Goal: Information Seeking & Learning: Learn about a topic

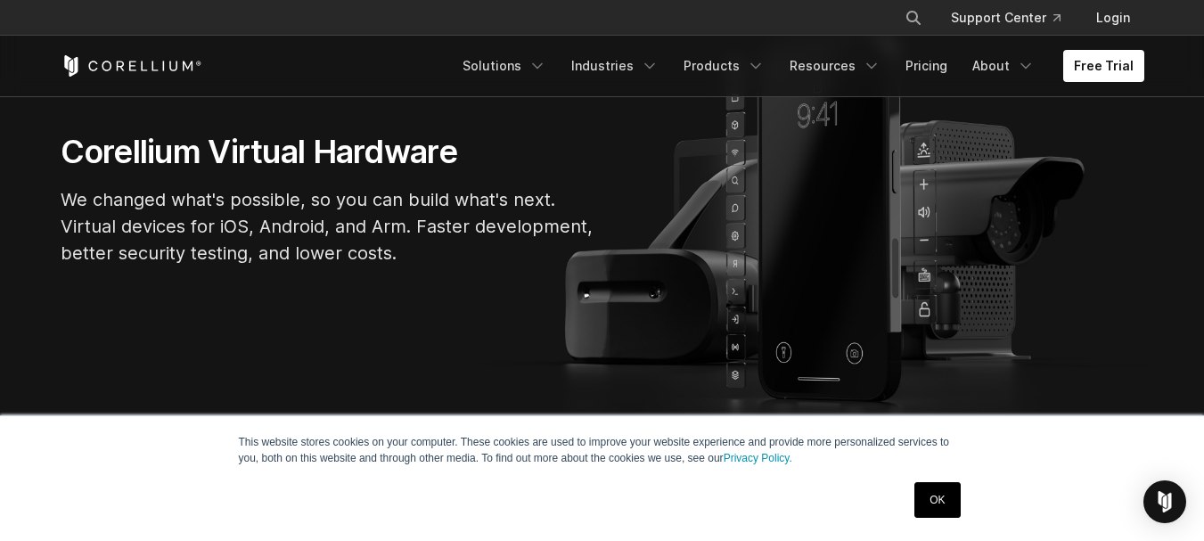
scroll to position [178, 0]
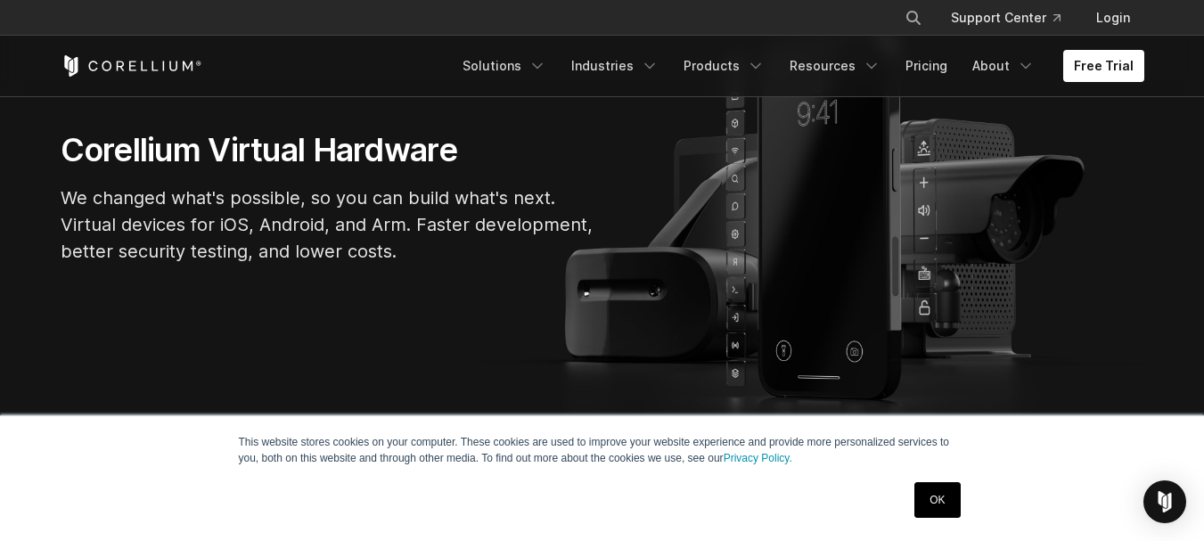
click at [931, 497] on link "OK" at bounding box center [936, 500] width 45 height 36
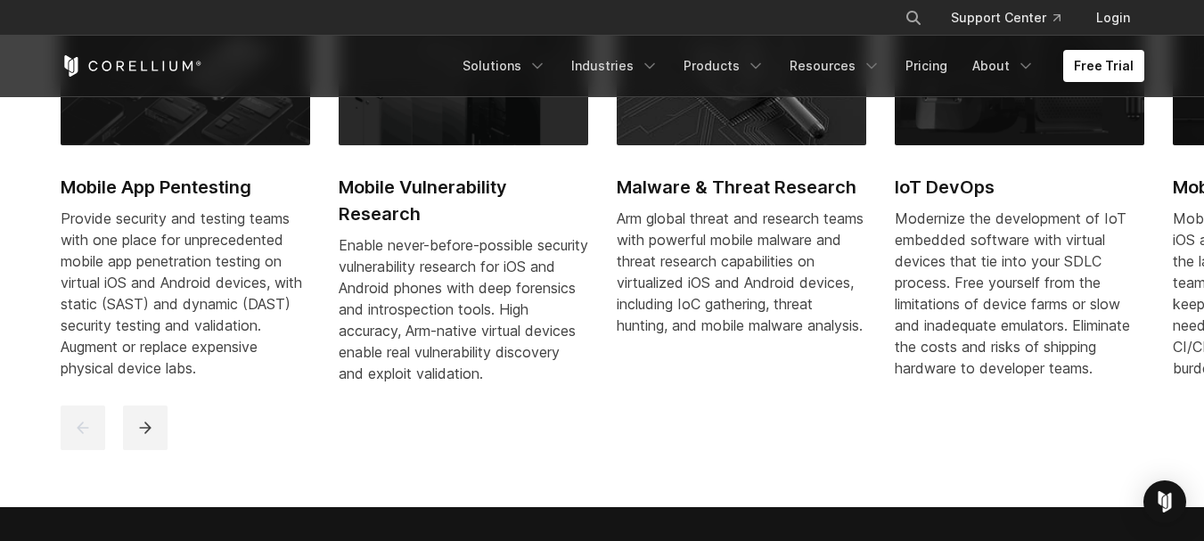
scroll to position [891, 0]
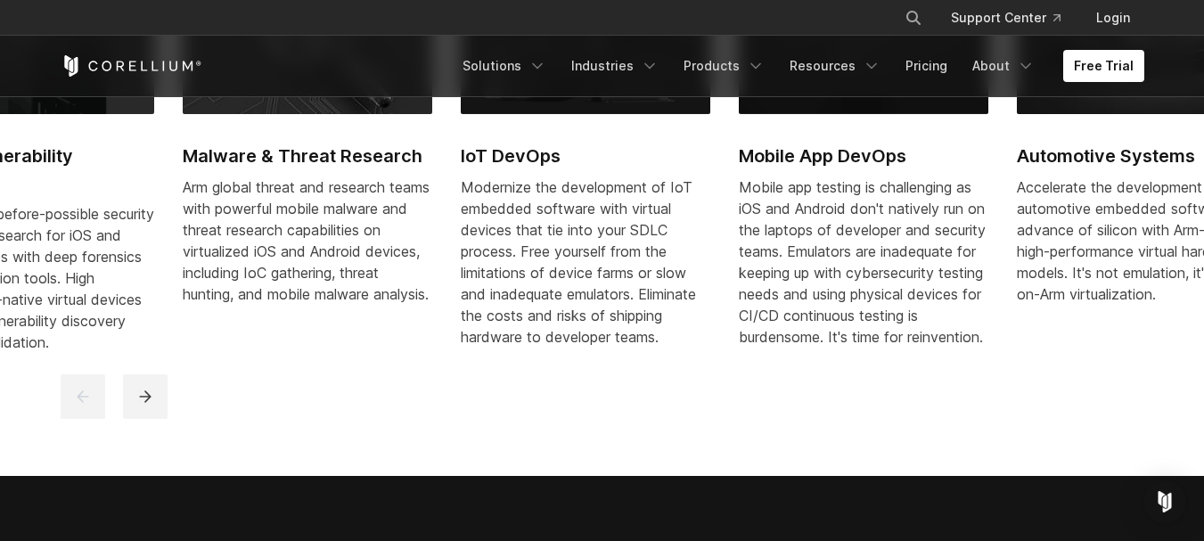
drag, startPoint x: 942, startPoint y: 317, endPoint x: 508, endPoint y: 356, distance: 435.7
click at [508, 356] on link "IoT DevOps Modernize the development of IoT embedded software with virtual devi…" at bounding box center [585, 164] width 249 height 410
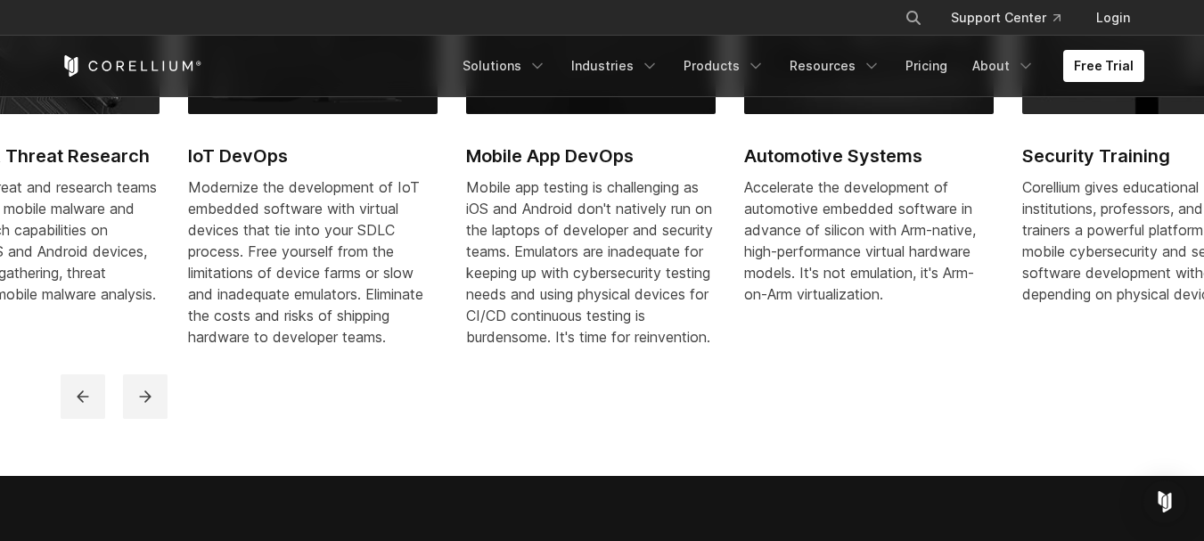
drag, startPoint x: 1025, startPoint y: 307, endPoint x: 596, endPoint y: 343, distance: 430.0
click at [596, 343] on div "Mobile app testing is challenging as iOS and Android don't natively run on the …" at bounding box center [590, 261] width 249 height 171
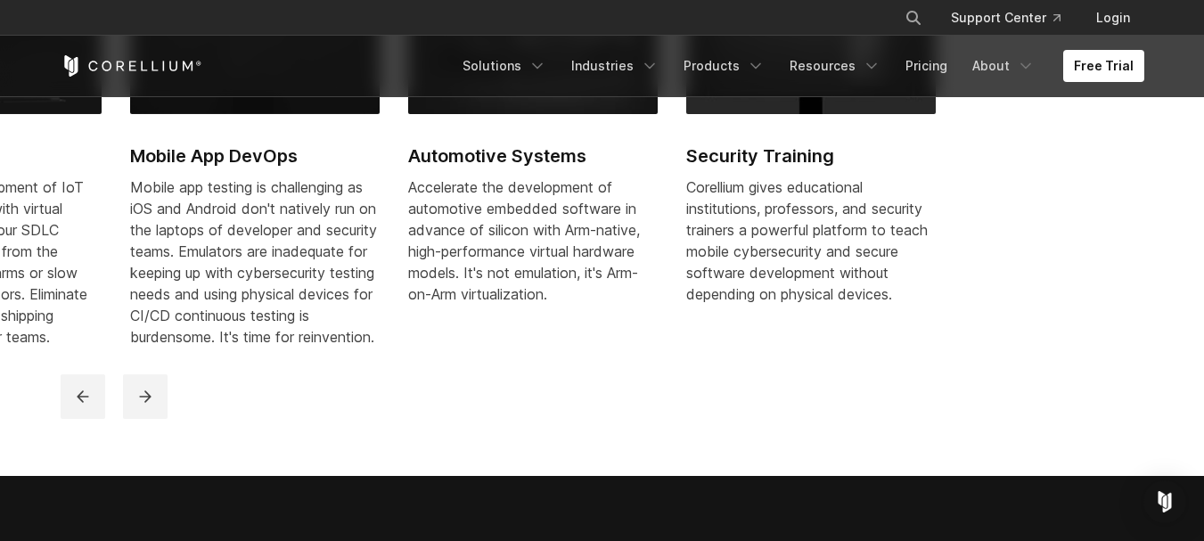
drag, startPoint x: 989, startPoint y: 289, endPoint x: 448, endPoint y: 369, distance: 546.7
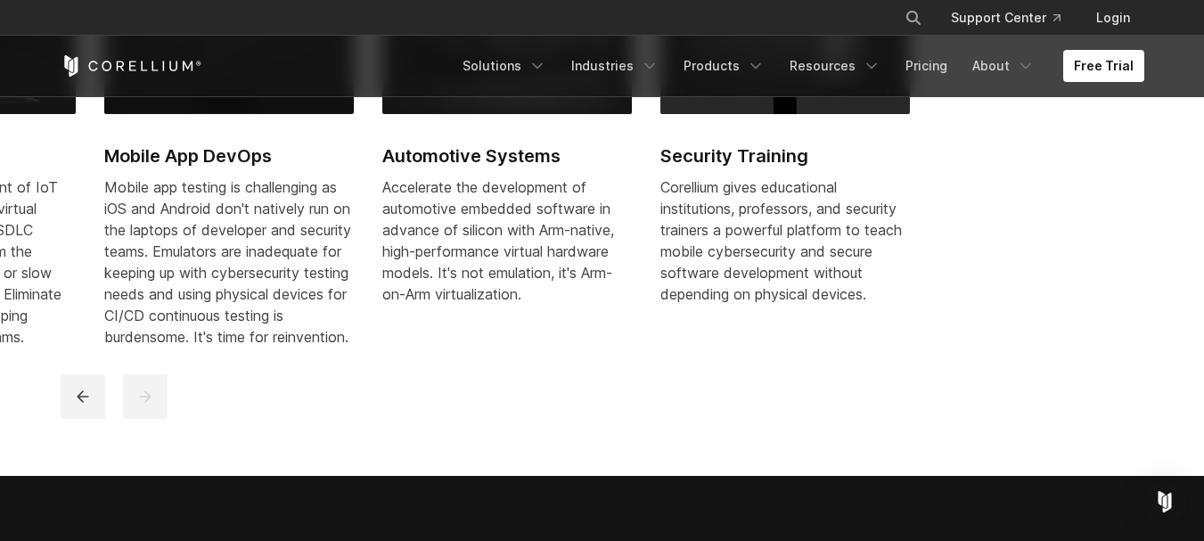
drag, startPoint x: 1012, startPoint y: 266, endPoint x: 299, endPoint y: 333, distance: 715.9
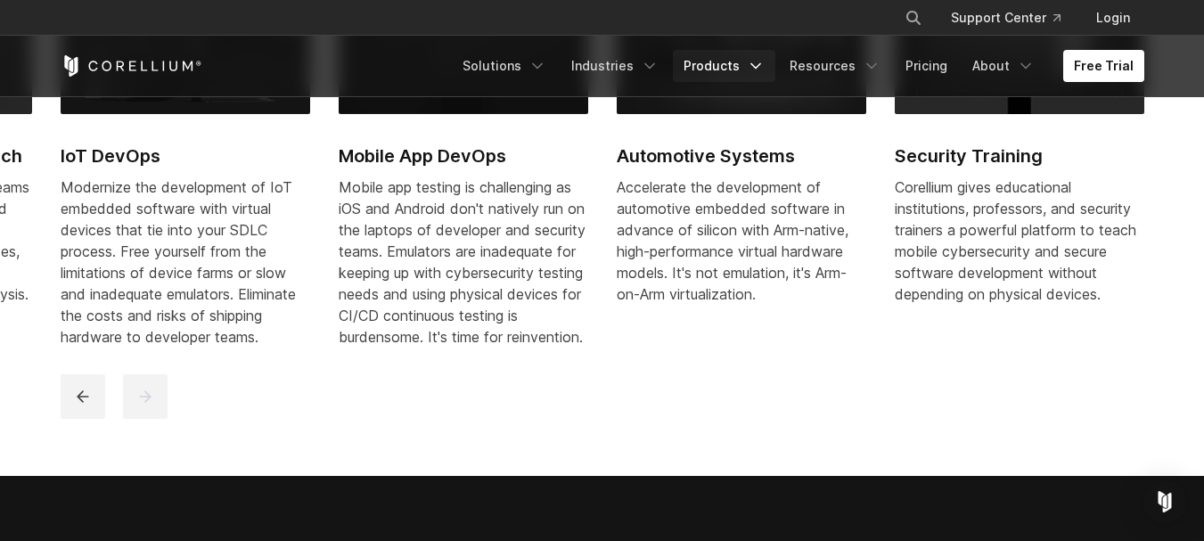
click at [750, 62] on link "Products" at bounding box center [724, 66] width 102 height 32
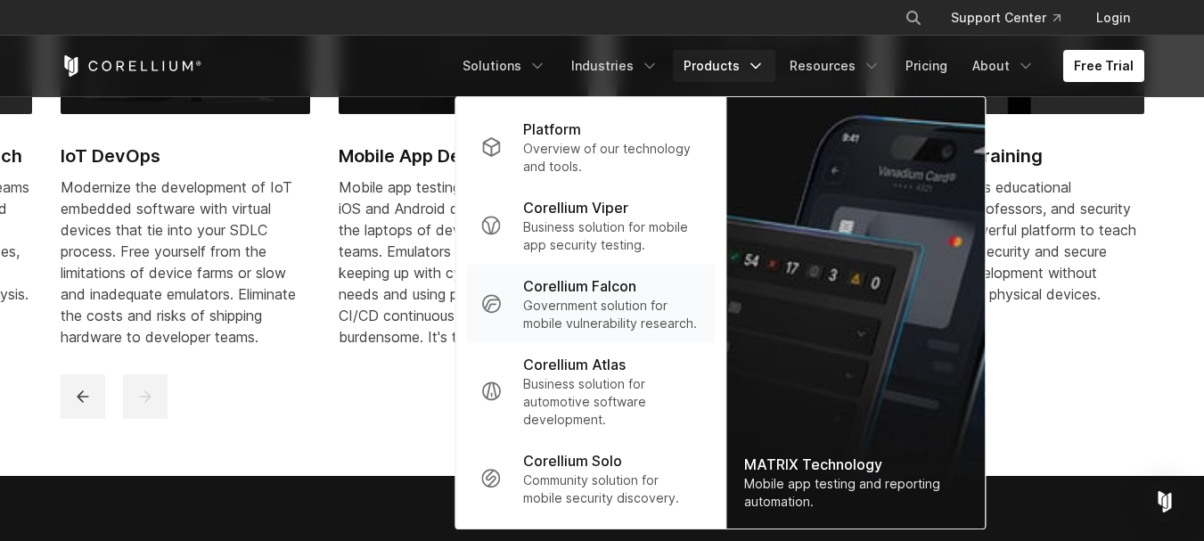
click at [606, 311] on p "Government solution for mobile vulnerability research." at bounding box center [611, 315] width 177 height 36
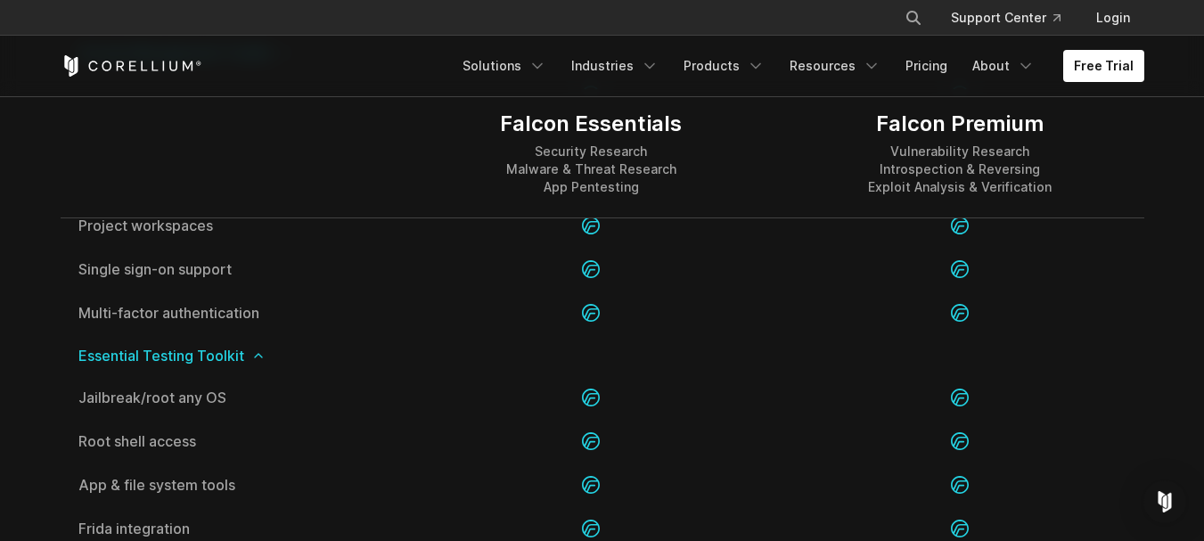
scroll to position [2049, 0]
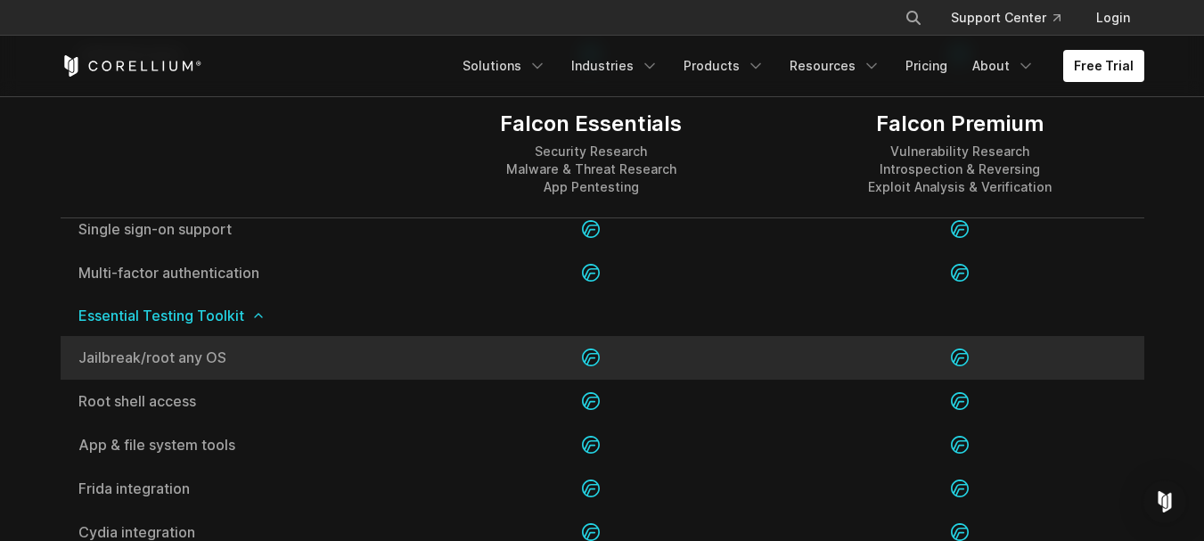
click at [275, 353] on span "Jailbreak/root any OS" at bounding box center [233, 357] width 311 height 14
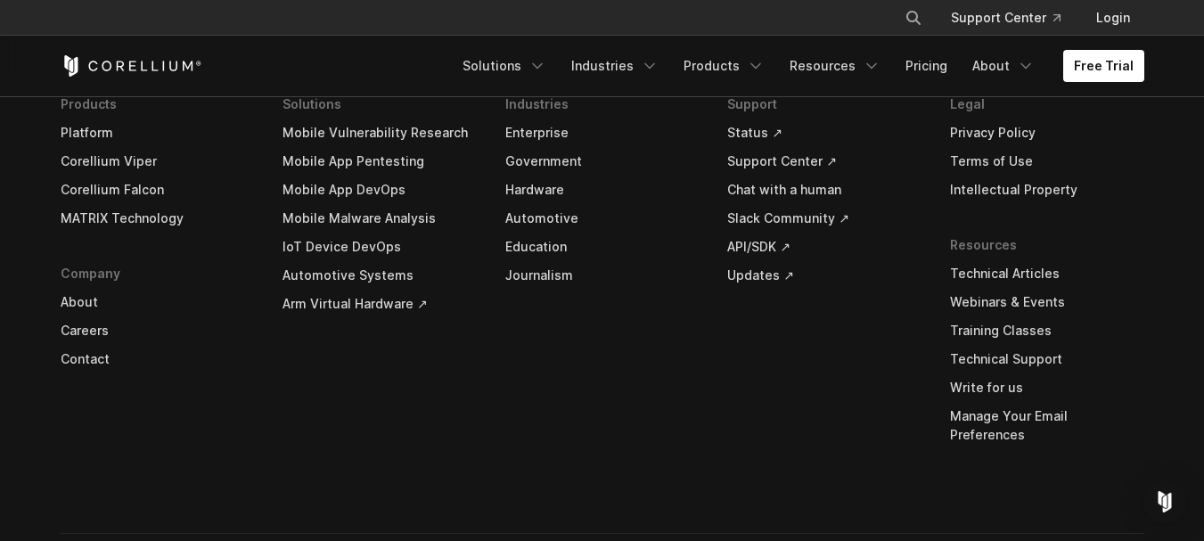
scroll to position [5827, 0]
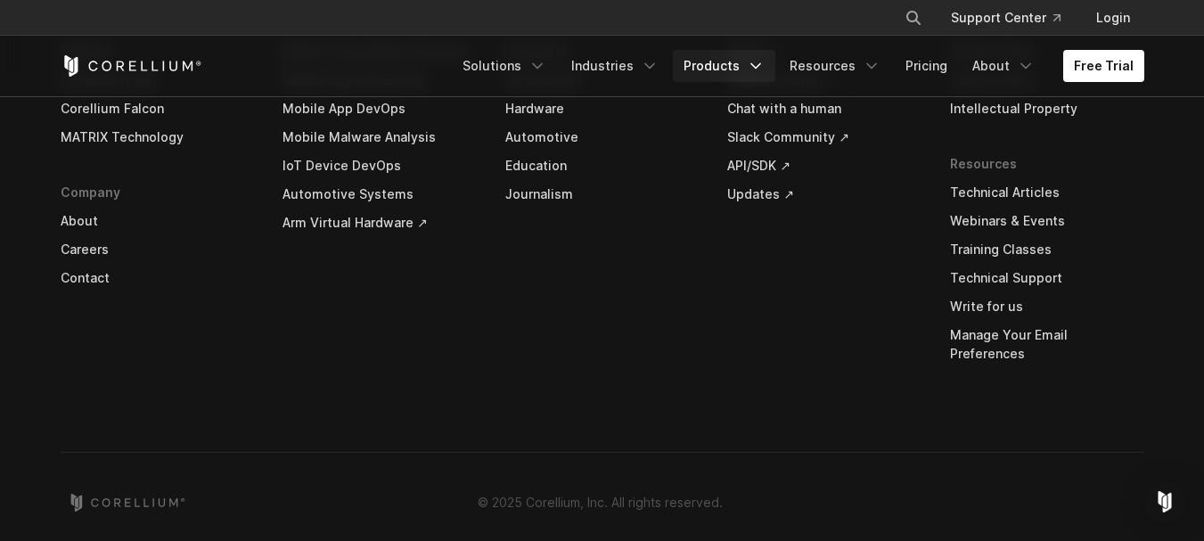
click at [729, 70] on link "Products" at bounding box center [724, 66] width 102 height 32
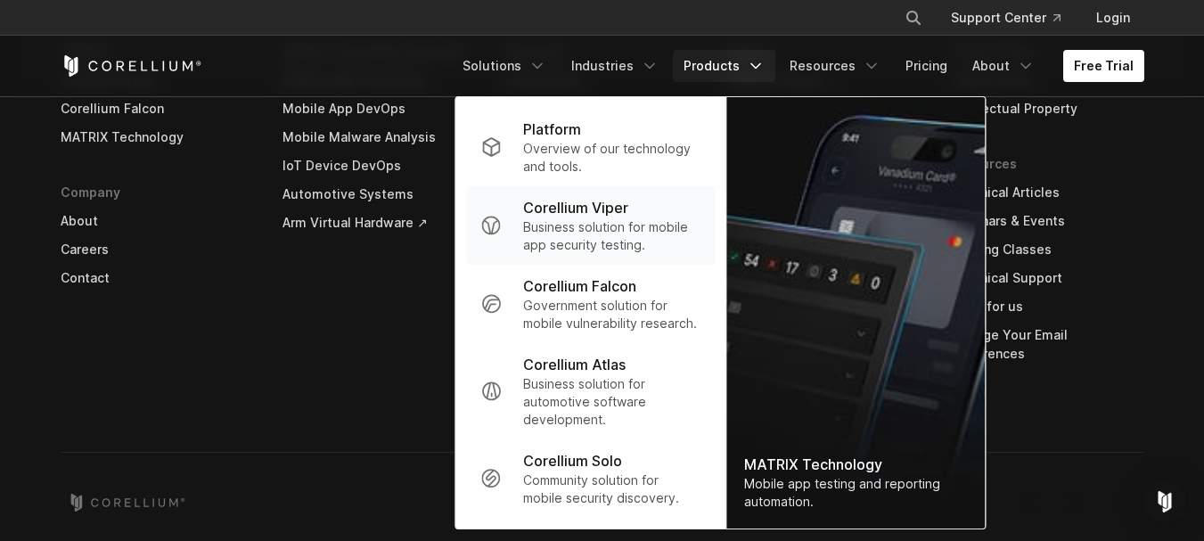
click at [652, 233] on p "Business solution for mobile app security testing." at bounding box center [611, 236] width 177 height 36
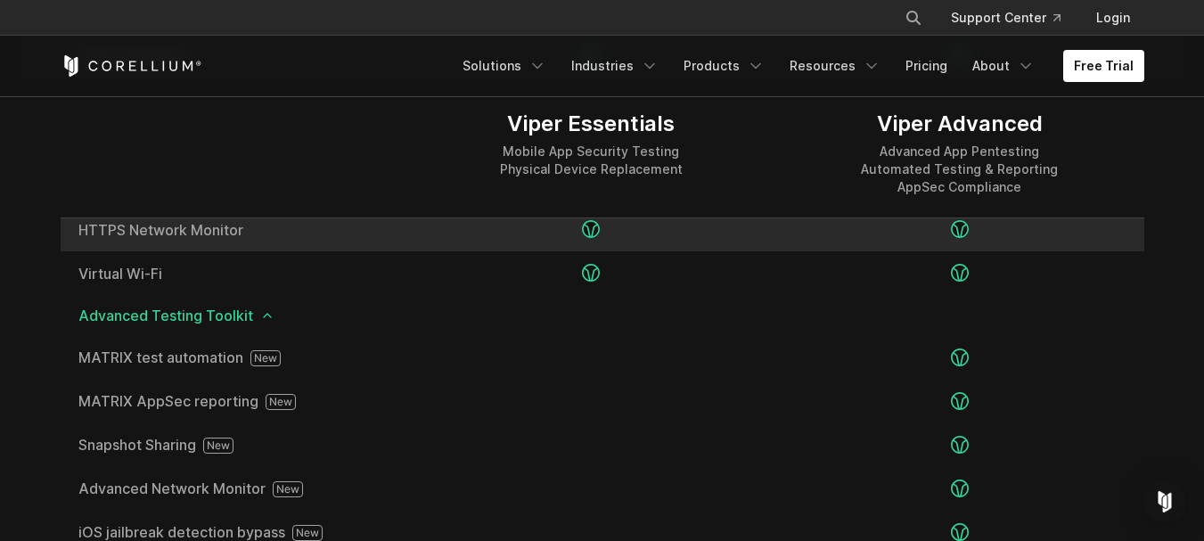
scroll to position [2940, 0]
